Goal: Share content

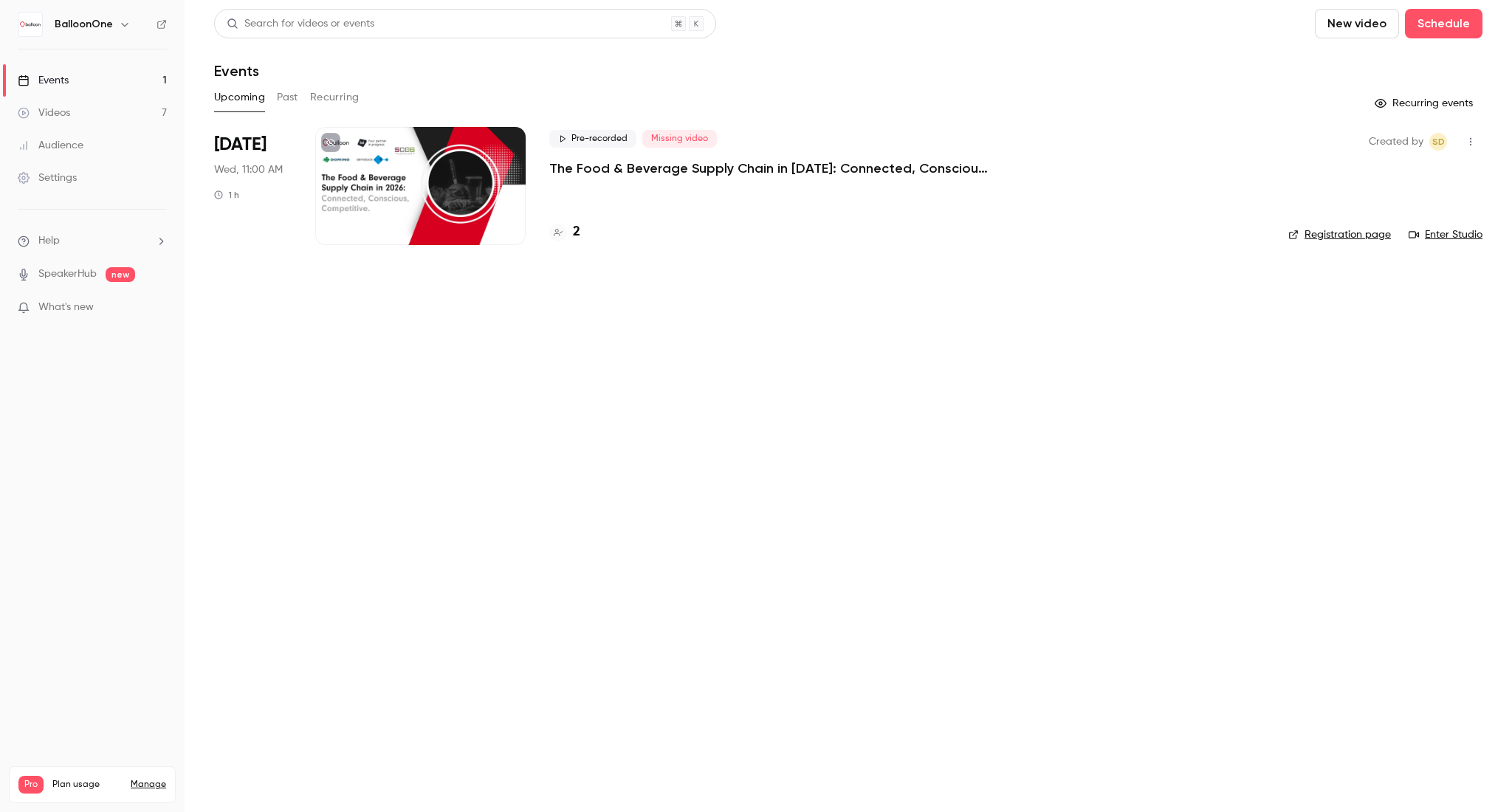
click at [134, 115] on link "Videos 7" at bounding box center [92, 112] width 184 height 33
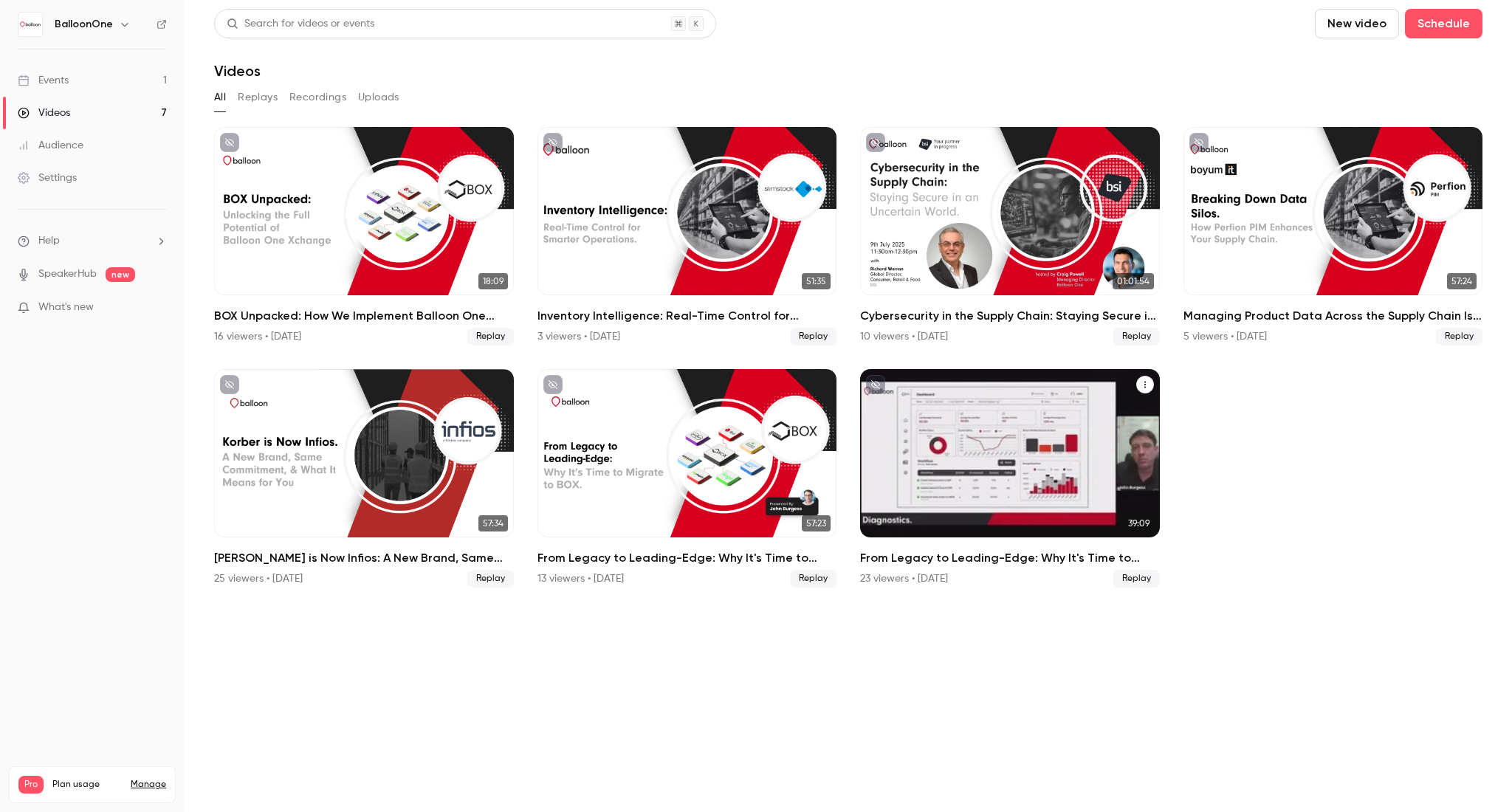
click at [965, 557] on h2 "From Legacy to Leading-Edge: Why It's Time to Migrate to BOX" at bounding box center [1009, 558] width 300 height 18
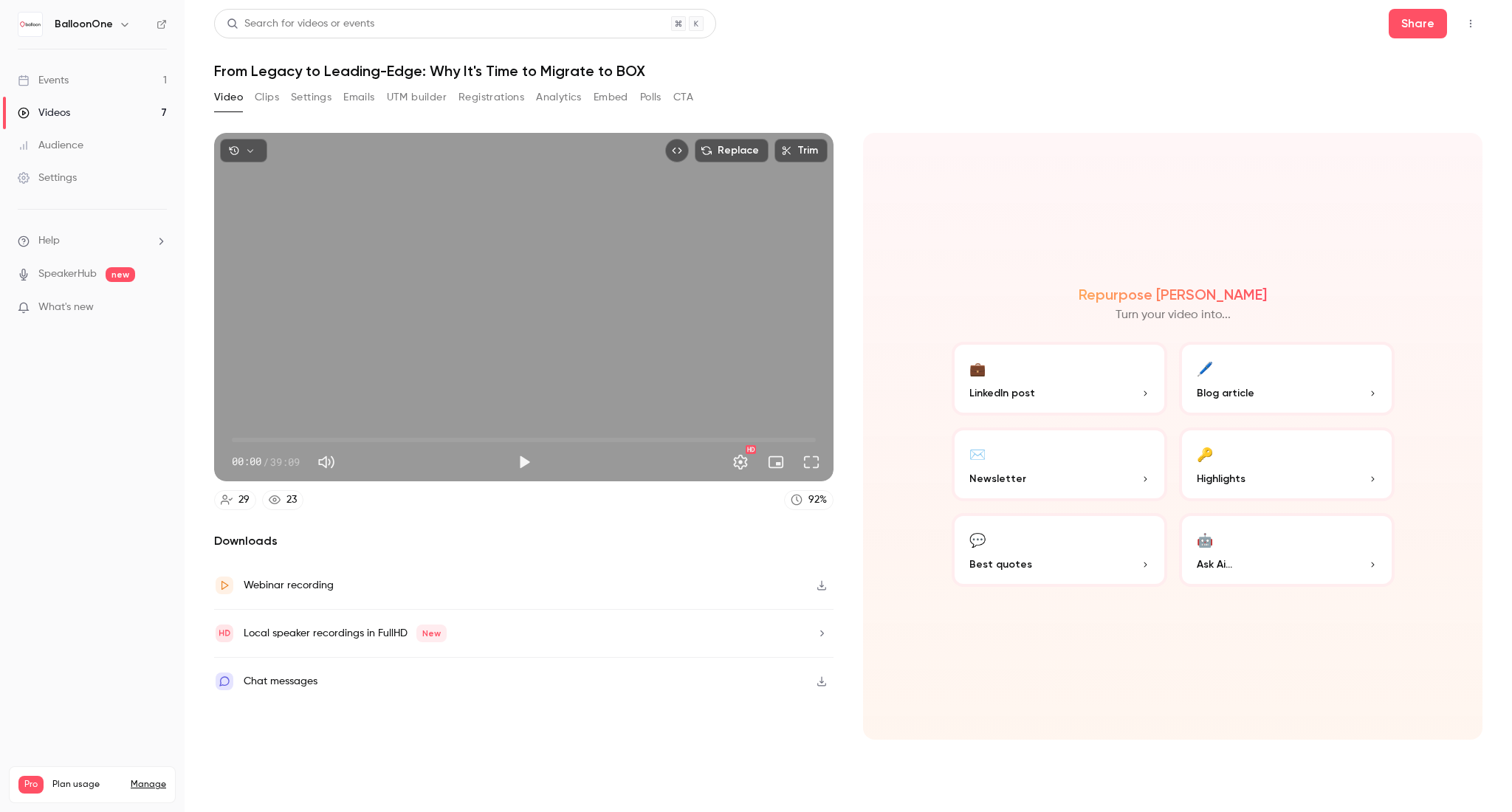
click at [502, 100] on button "Registrations" at bounding box center [491, 97] width 66 height 24
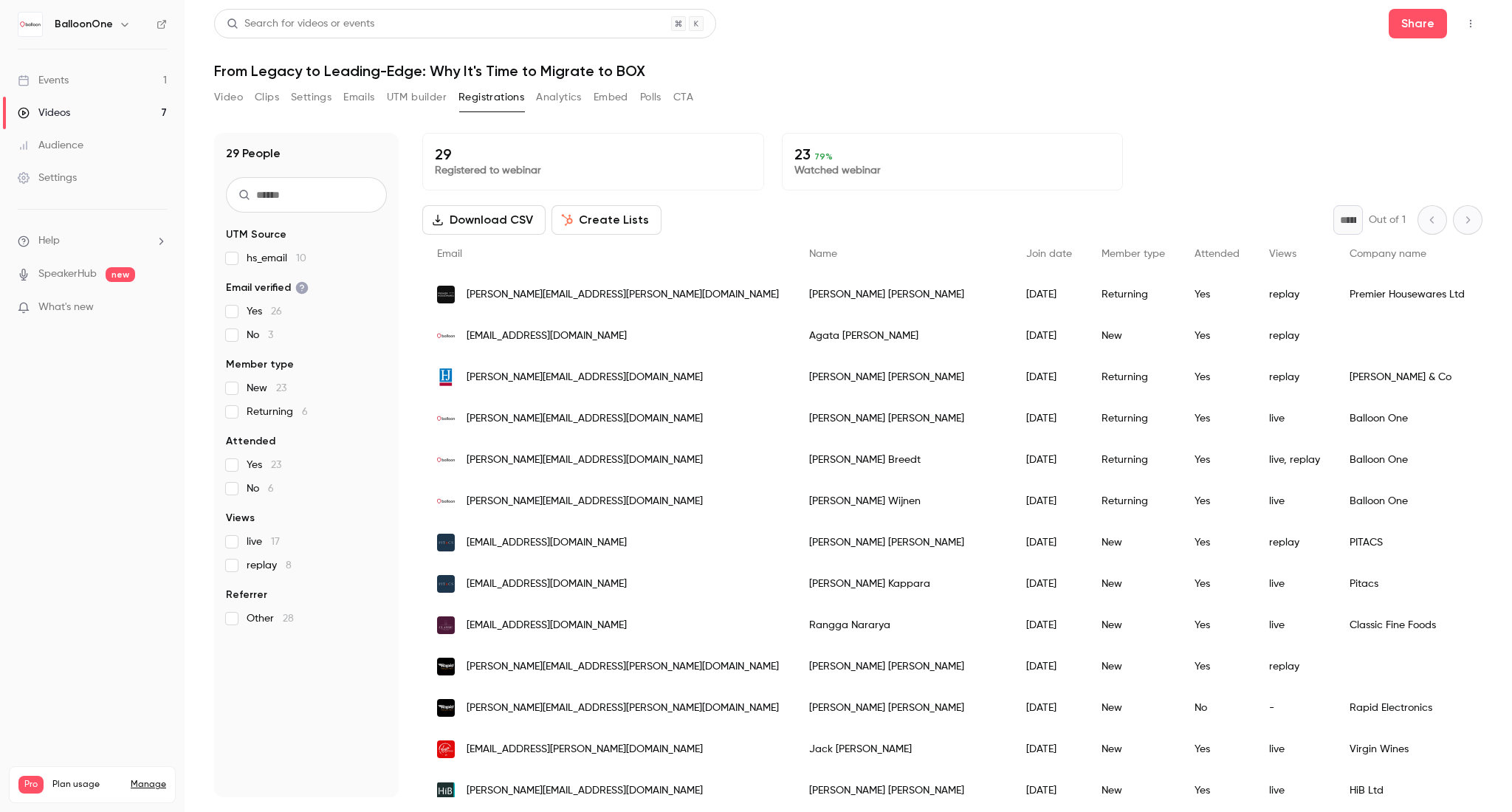
click at [1026, 253] on span "Join date" at bounding box center [1049, 254] width 46 height 11
click at [41, 111] on div "Videos" at bounding box center [44, 112] width 53 height 15
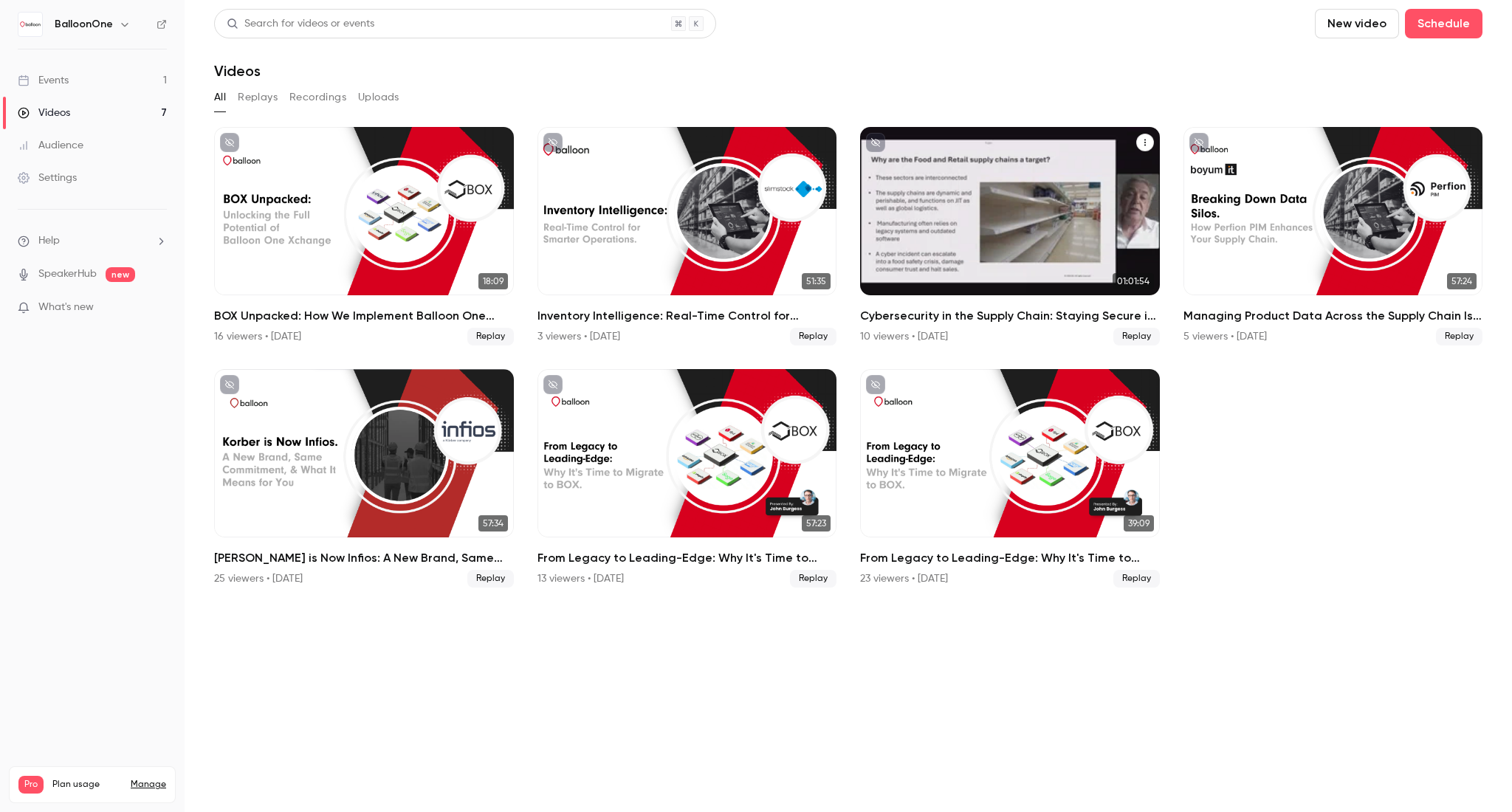
click at [998, 316] on h2 "Cybersecurity in the Supply Chain: Staying Secure in an Uncertain World - In pa…" at bounding box center [1009, 316] width 300 height 18
click at [890, 316] on h2 "Cybersecurity in the Supply Chain: Staying Secure in an Uncertain World - In pa…" at bounding box center [1009, 316] width 300 height 18
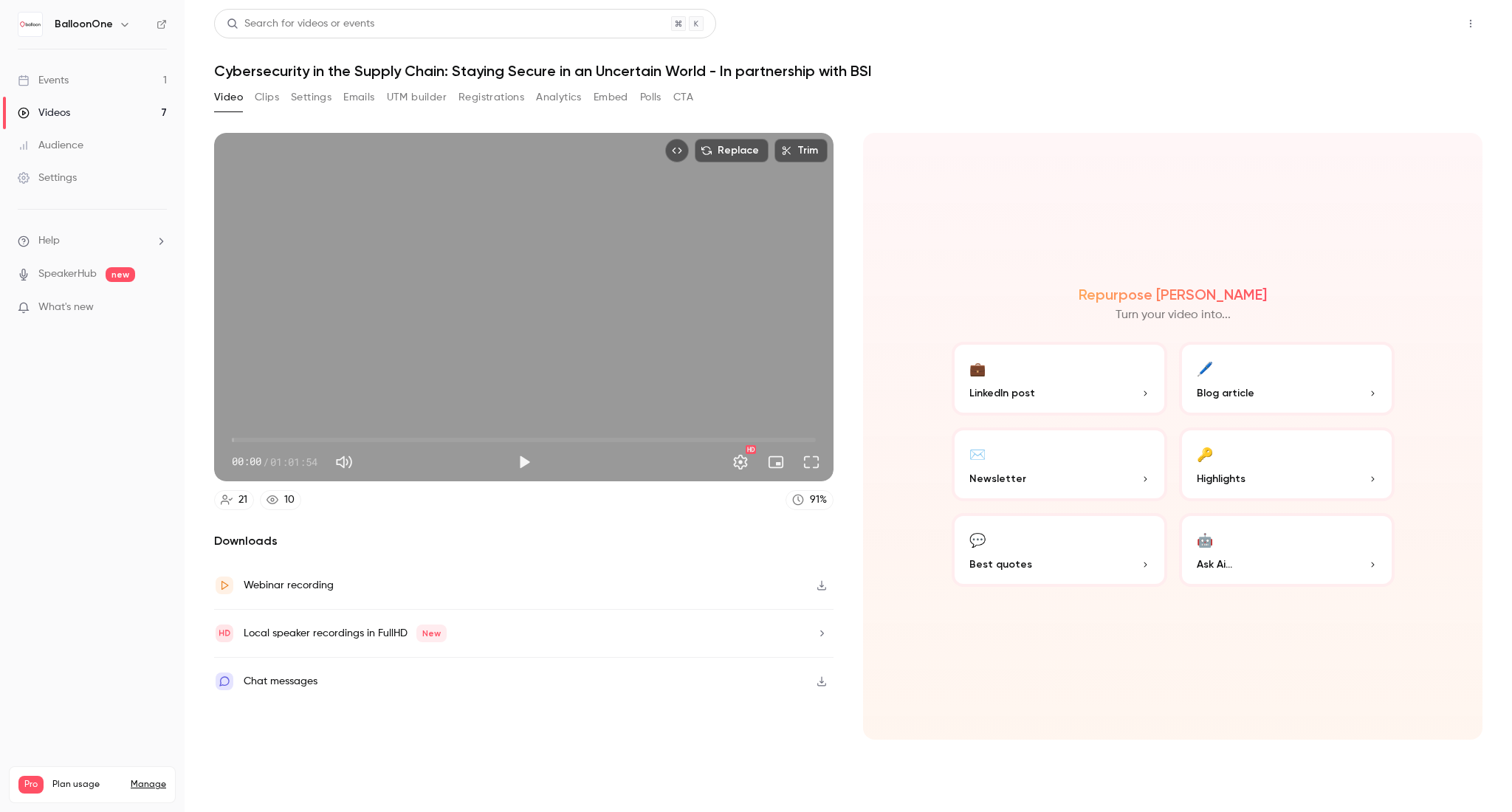
click at [1409, 23] on button "Share" at bounding box center [1418, 24] width 58 height 30
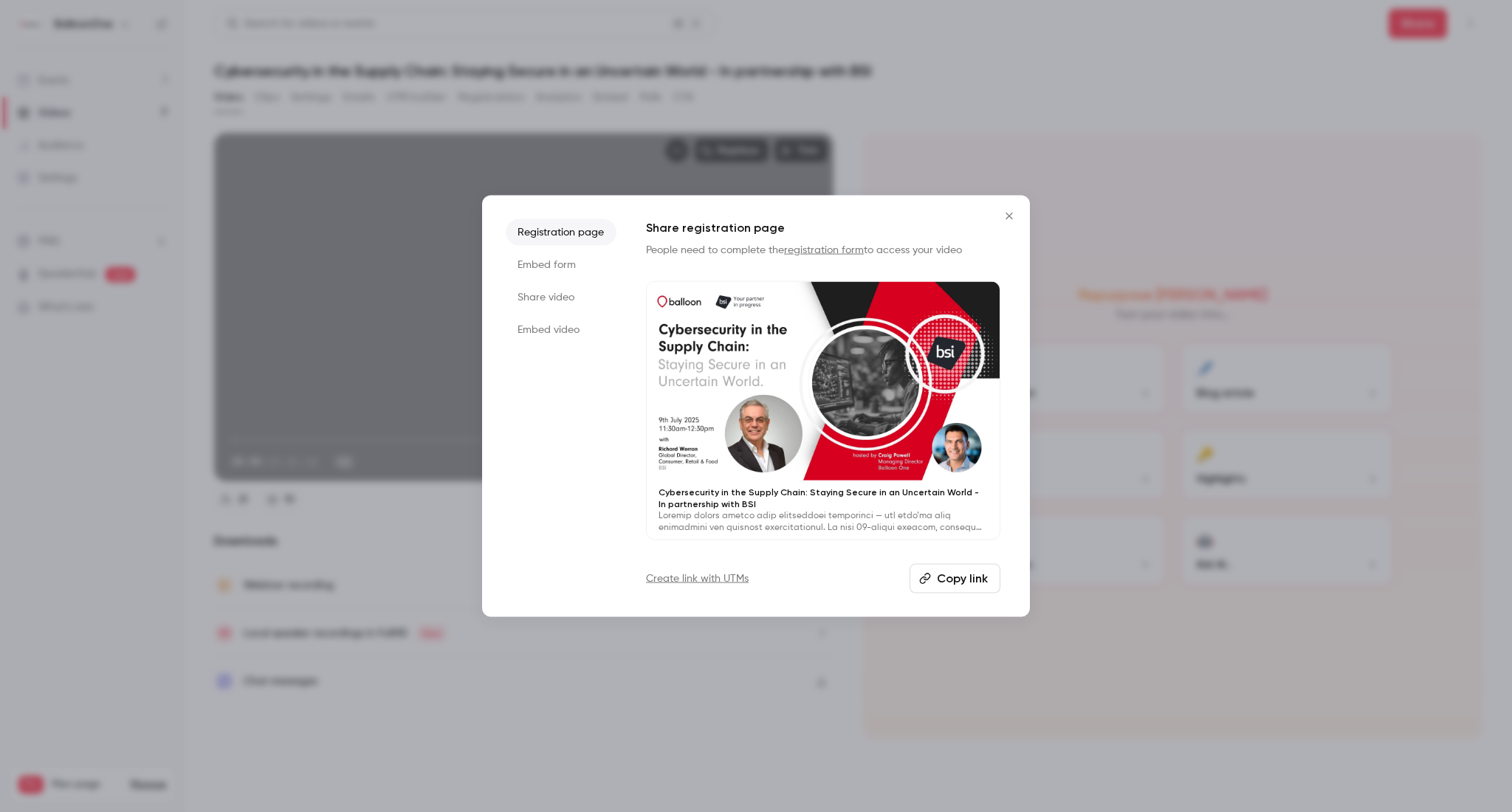
click at [553, 297] on li "Share video" at bounding box center [561, 298] width 111 height 26
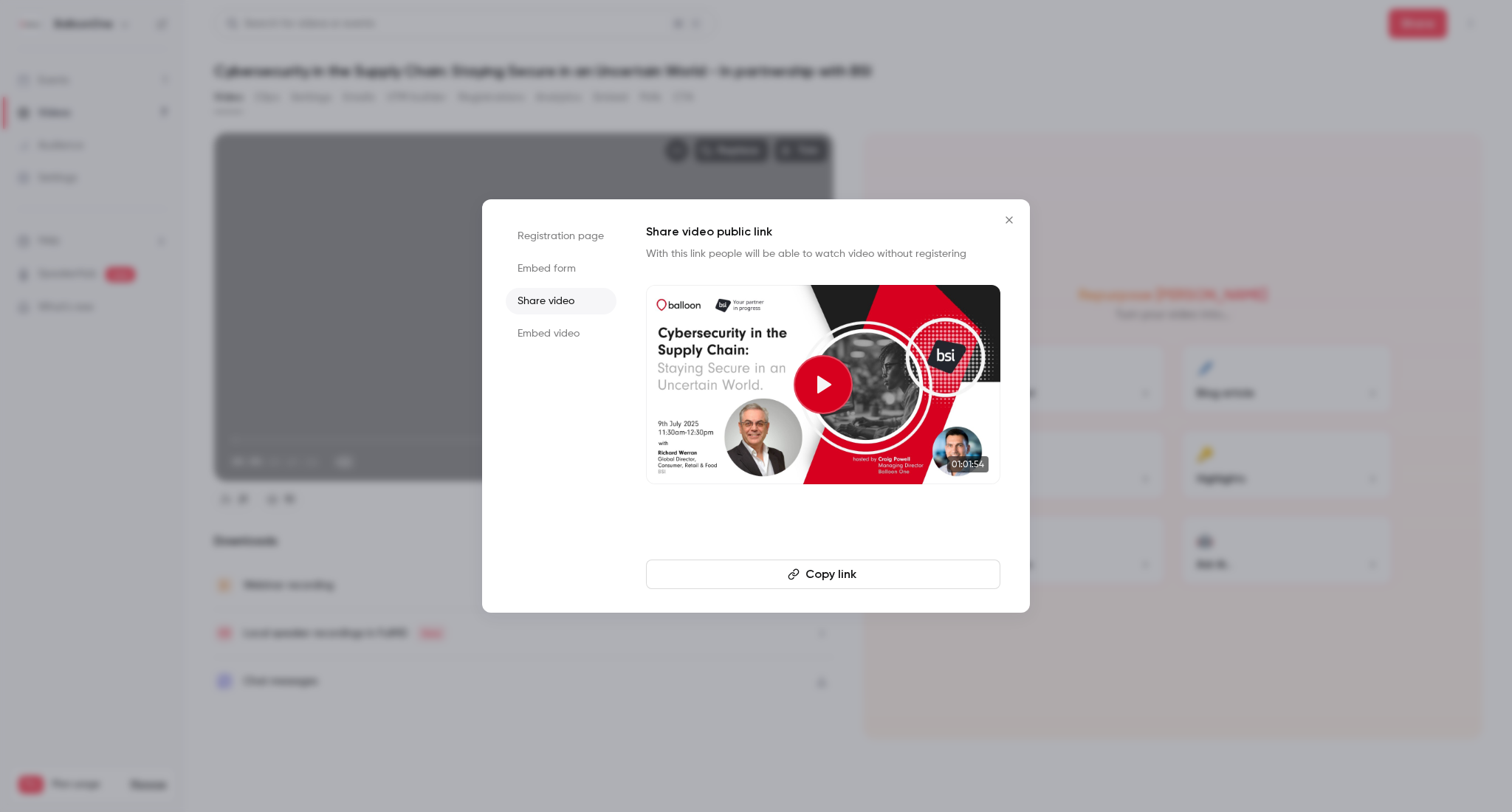
click at [783, 575] on button "Copy link" at bounding box center [822, 575] width 354 height 30
click at [833, 133] on div at bounding box center [756, 406] width 1512 height 812
